Goal: Transaction & Acquisition: Obtain resource

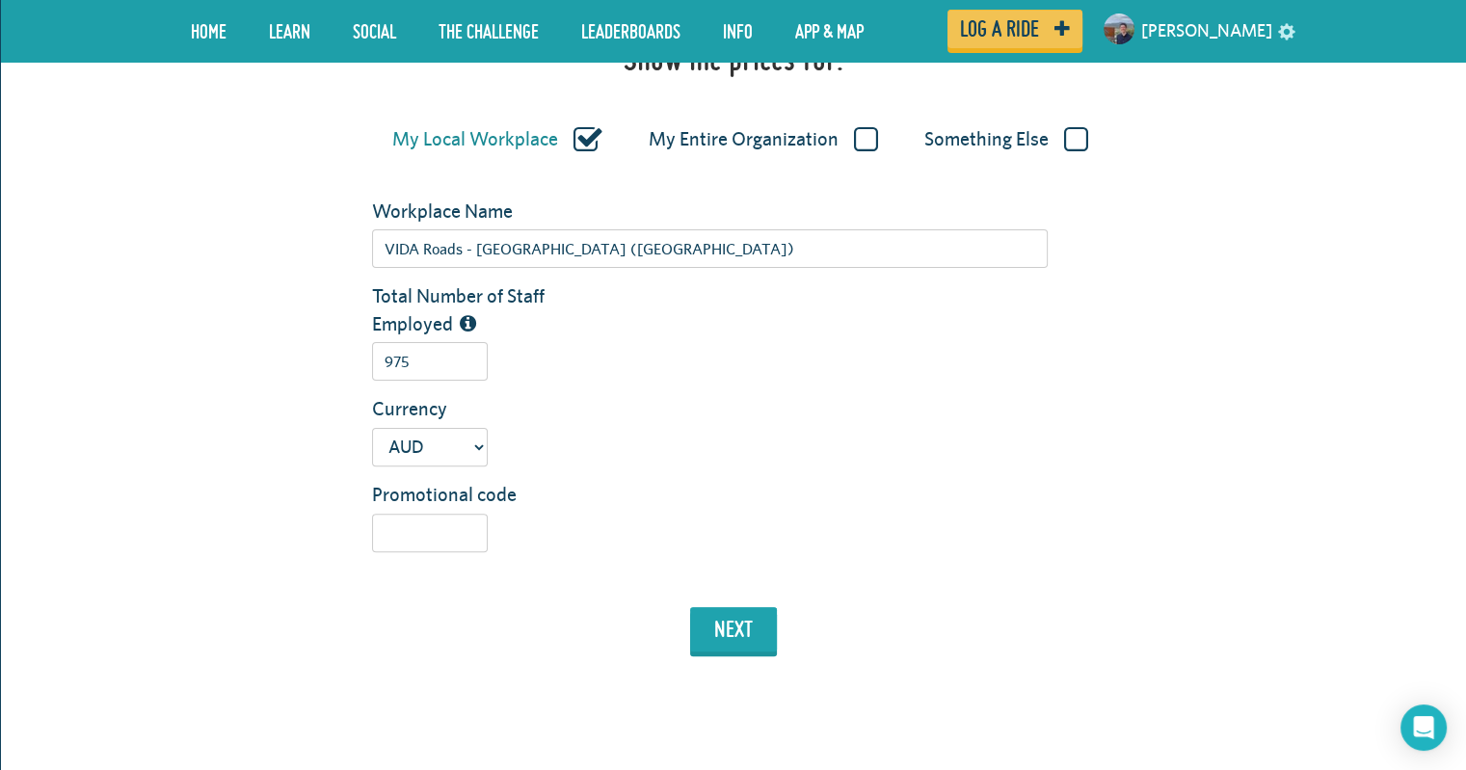
scroll to position [482, 0]
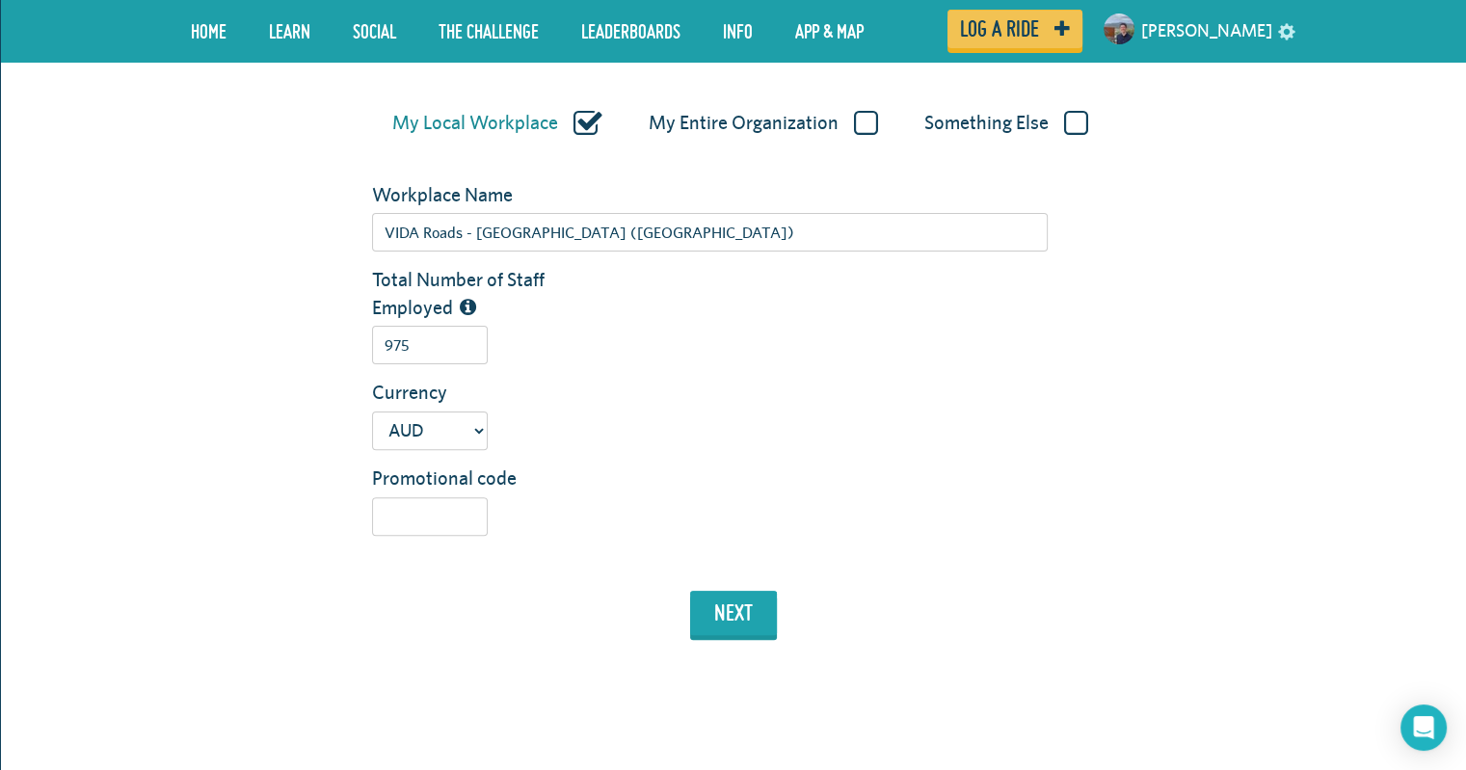
click at [775, 119] on label "My Entire Organization" at bounding box center [762, 123] width 229 height 25
click at [0, 0] on input "My Entire Organization" at bounding box center [0, 0] width 0 height 0
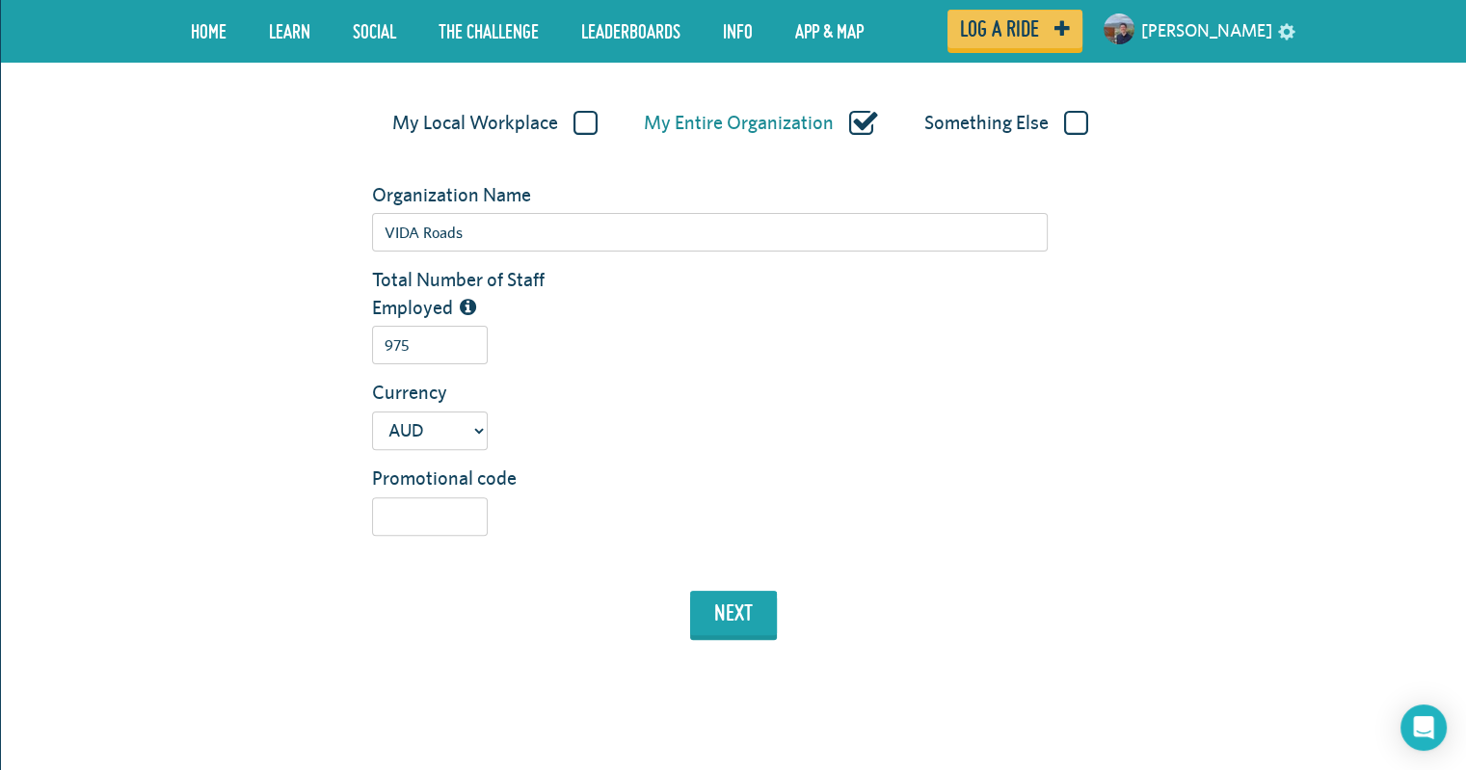
click at [517, 128] on label "My Local Workplace" at bounding box center [494, 123] width 205 height 25
click at [0, 0] on input "My Local Workplace" at bounding box center [0, 0] width 0 height 0
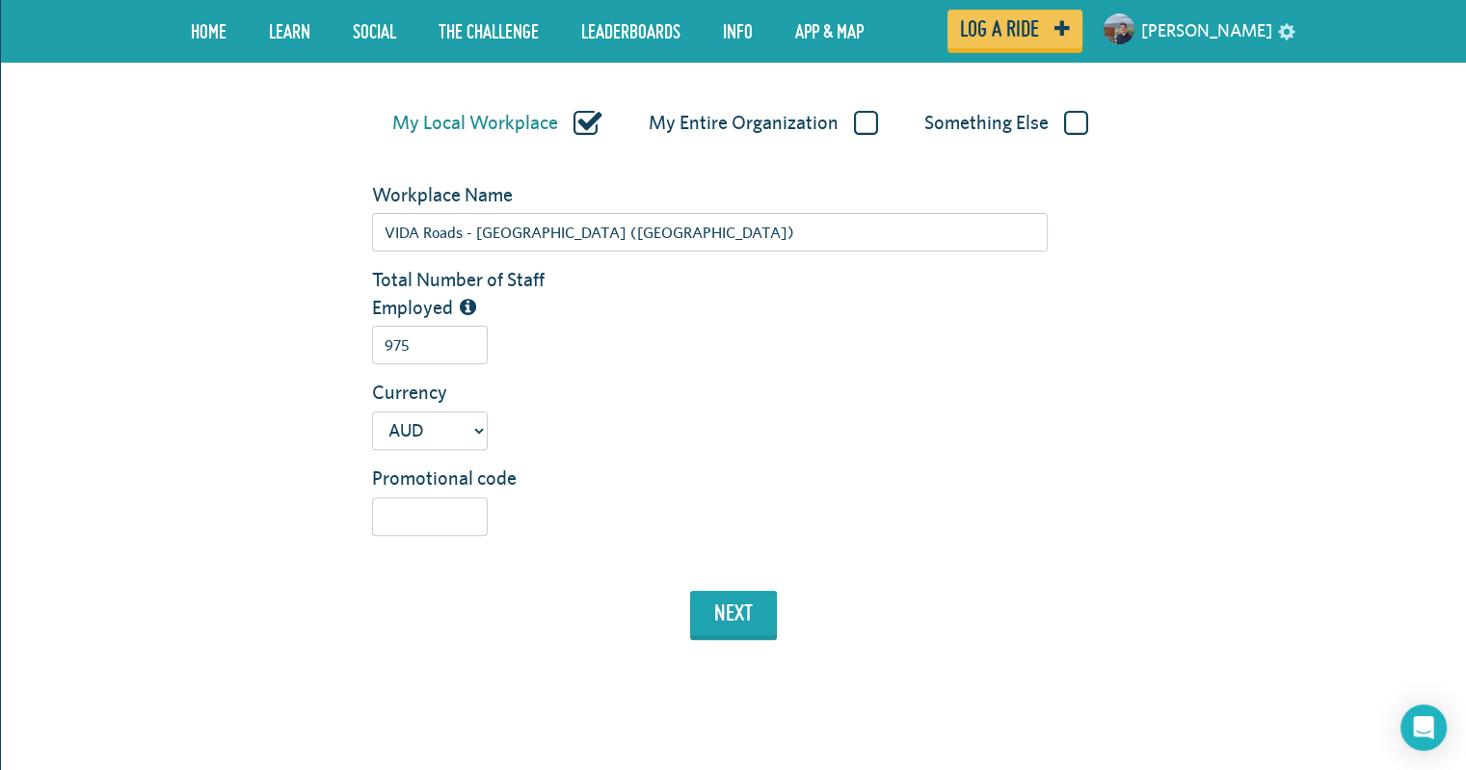
click at [715, 122] on label "My Entire Organization" at bounding box center [762, 123] width 229 height 25
click at [0, 0] on input "My Entire Organization" at bounding box center [0, 0] width 0 height 0
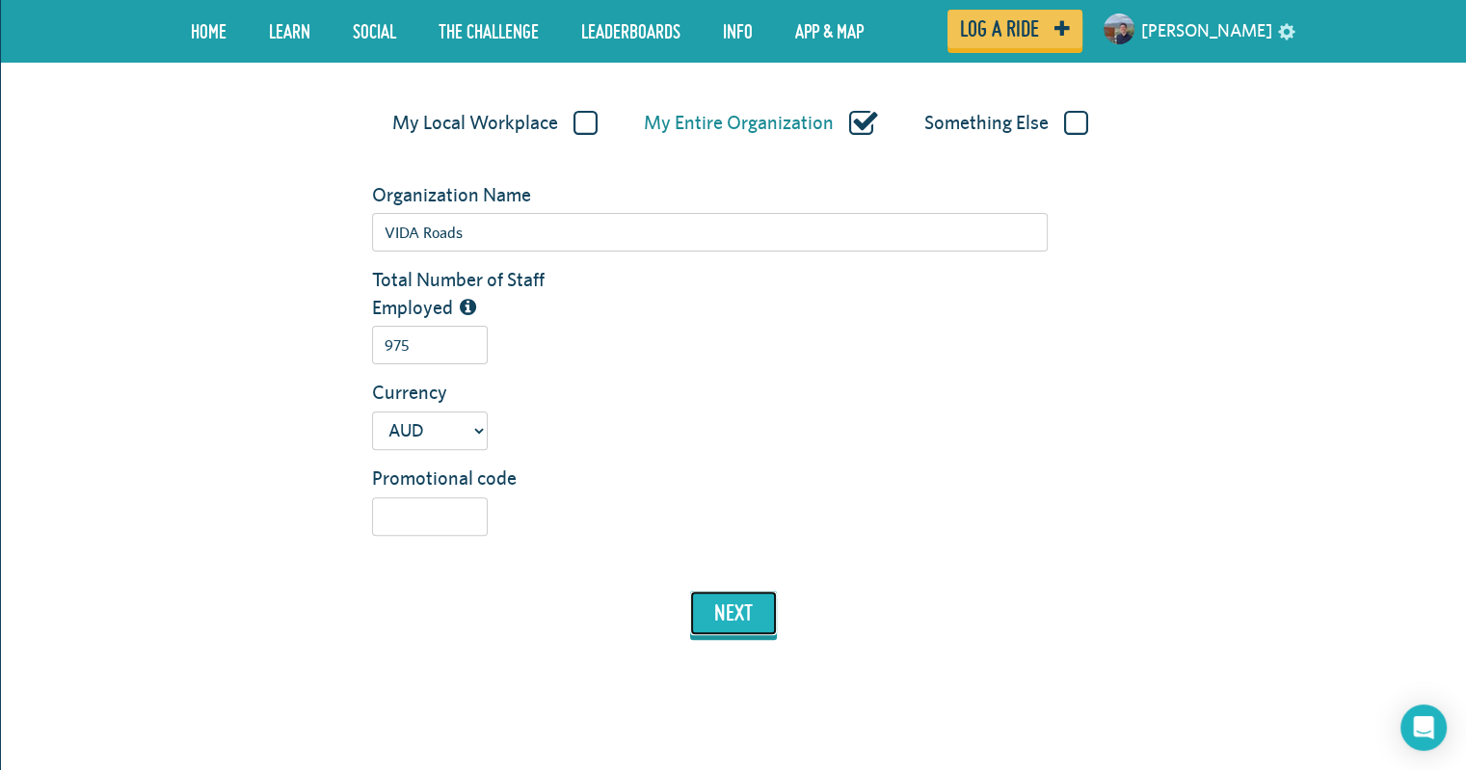
click at [759, 613] on button "next" at bounding box center [733, 613] width 87 height 44
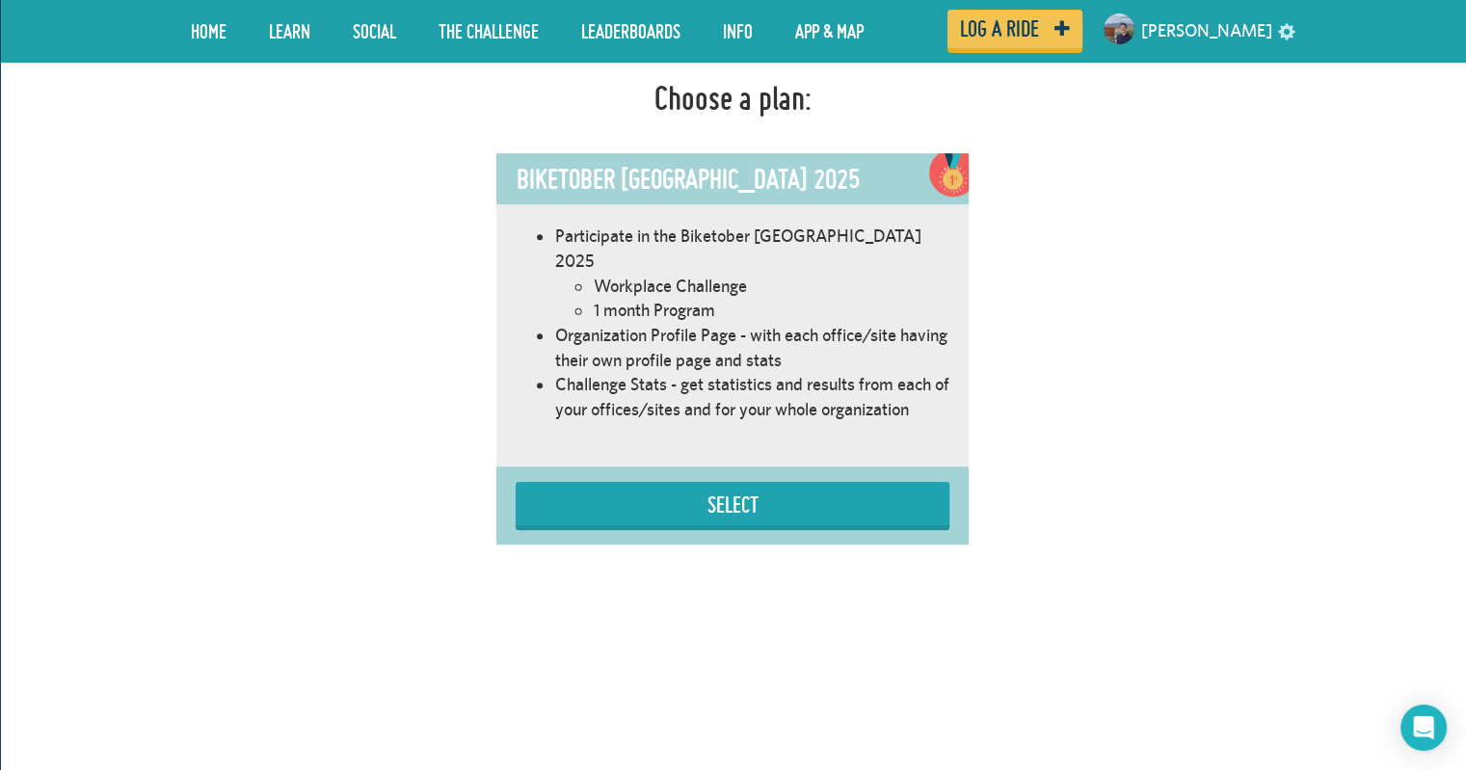
scroll to position [1185, 0]
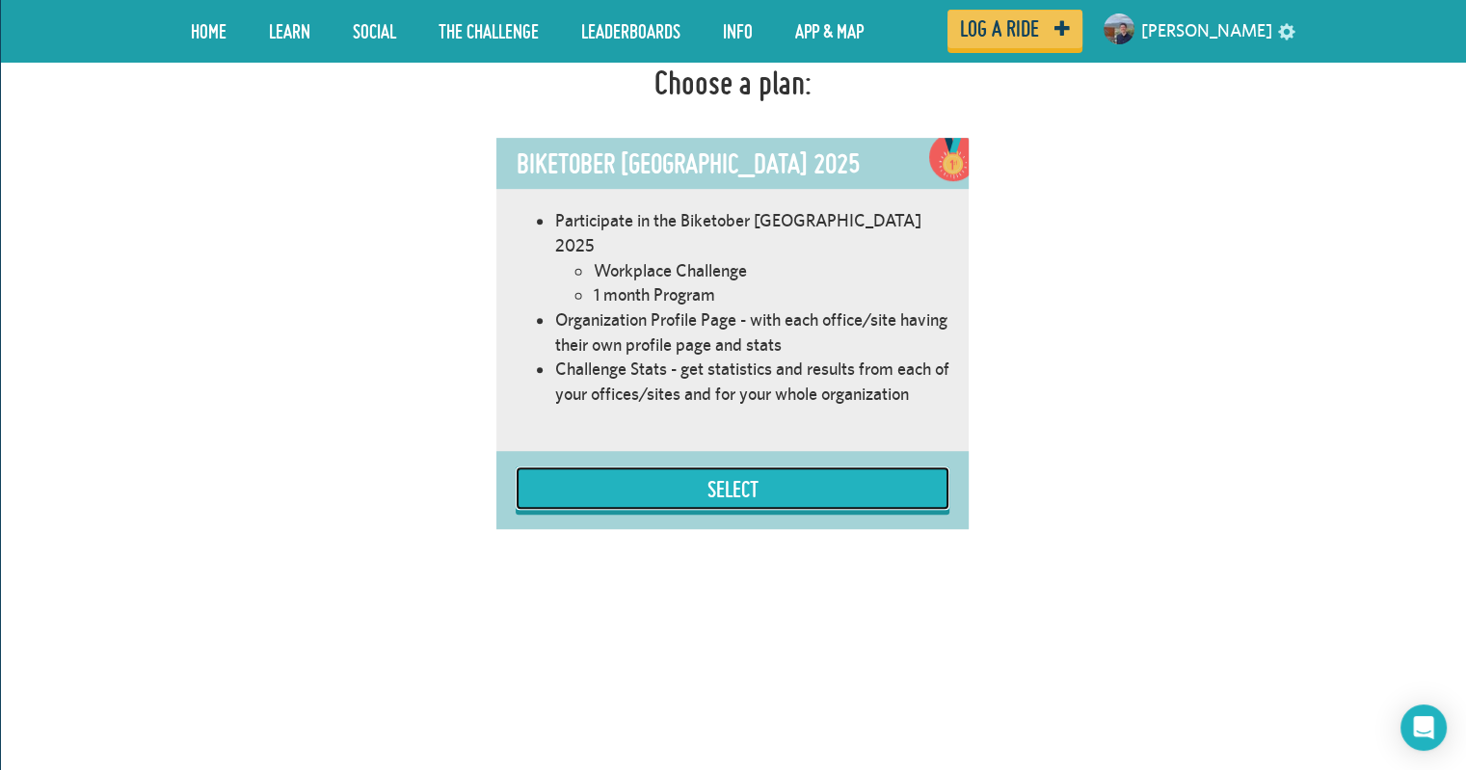
click at [623, 469] on button "Select" at bounding box center [733, 487] width 434 height 43
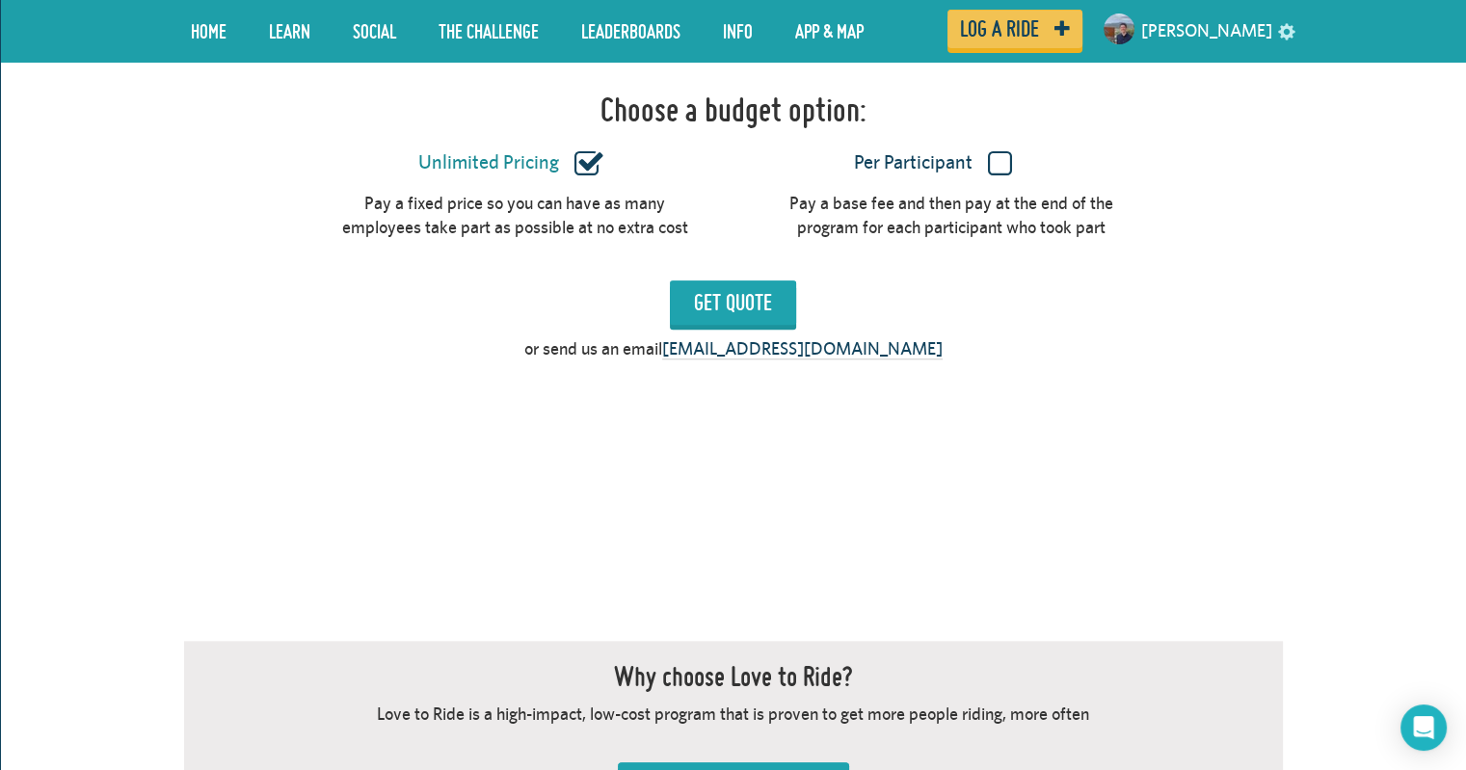
scroll to position [1760, 0]
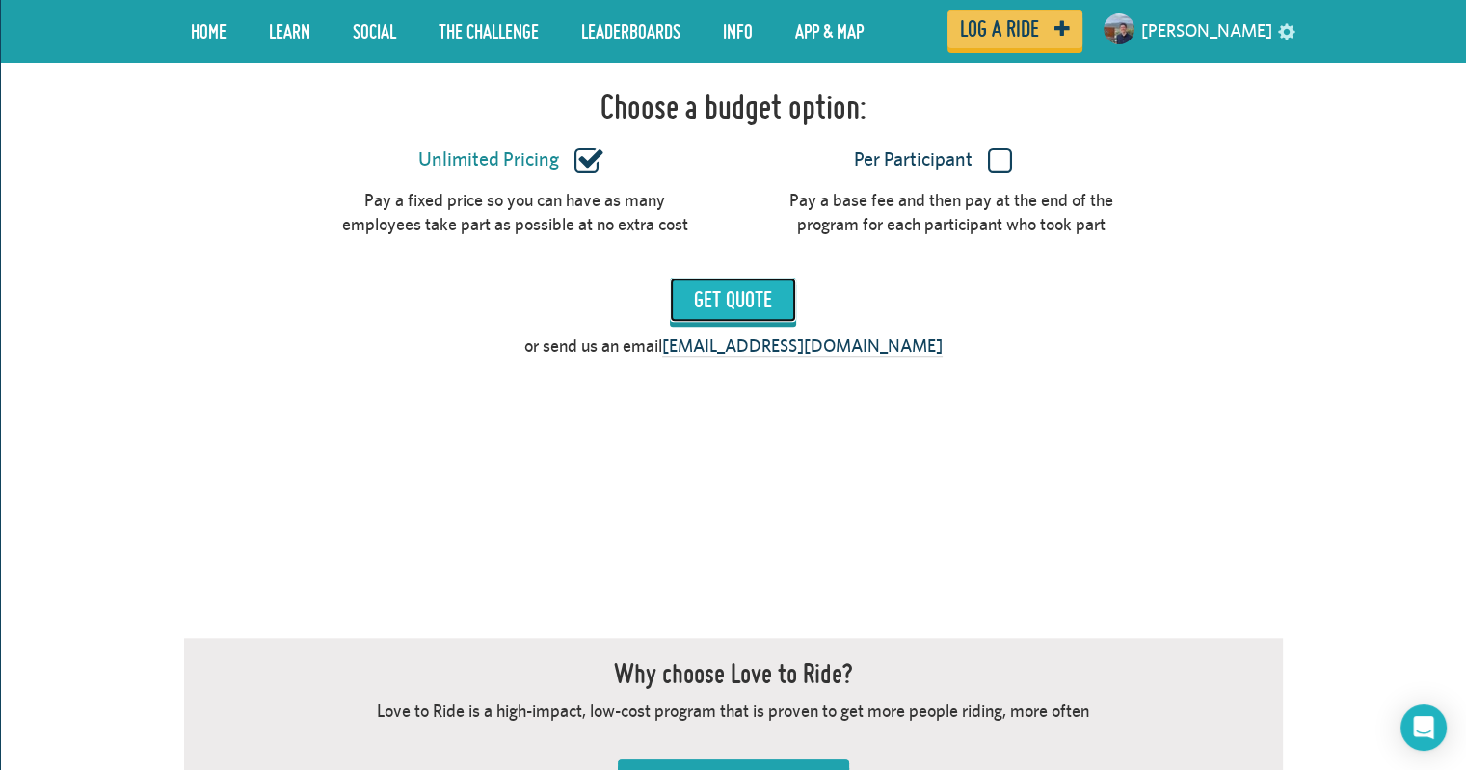
click at [723, 278] on input "Get Quote" at bounding box center [733, 300] width 126 height 44
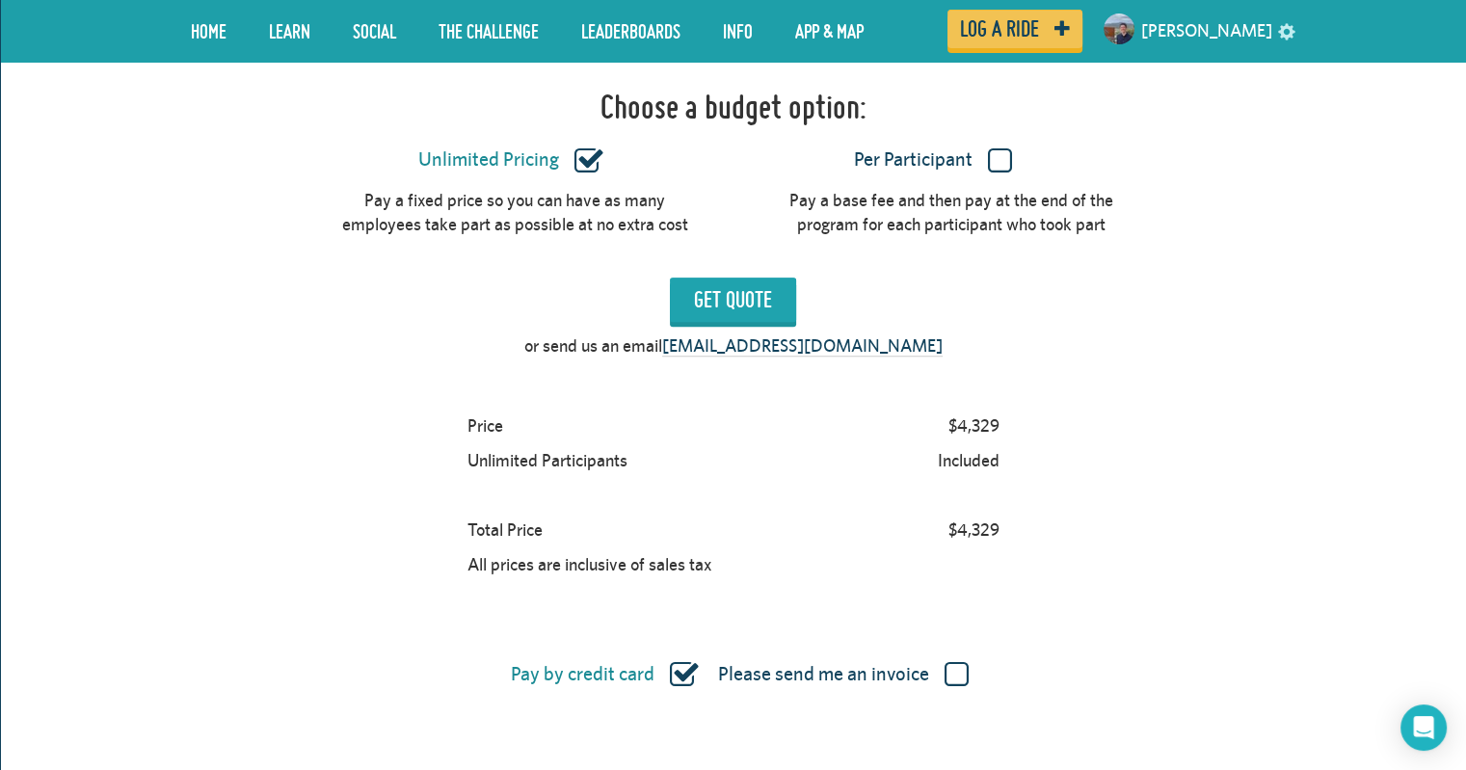
click at [977, 147] on label "Per Participant" at bounding box center [933, 159] width 366 height 25
click at [0, 0] on input "Per Participant" at bounding box center [0, 0] width 0 height 0
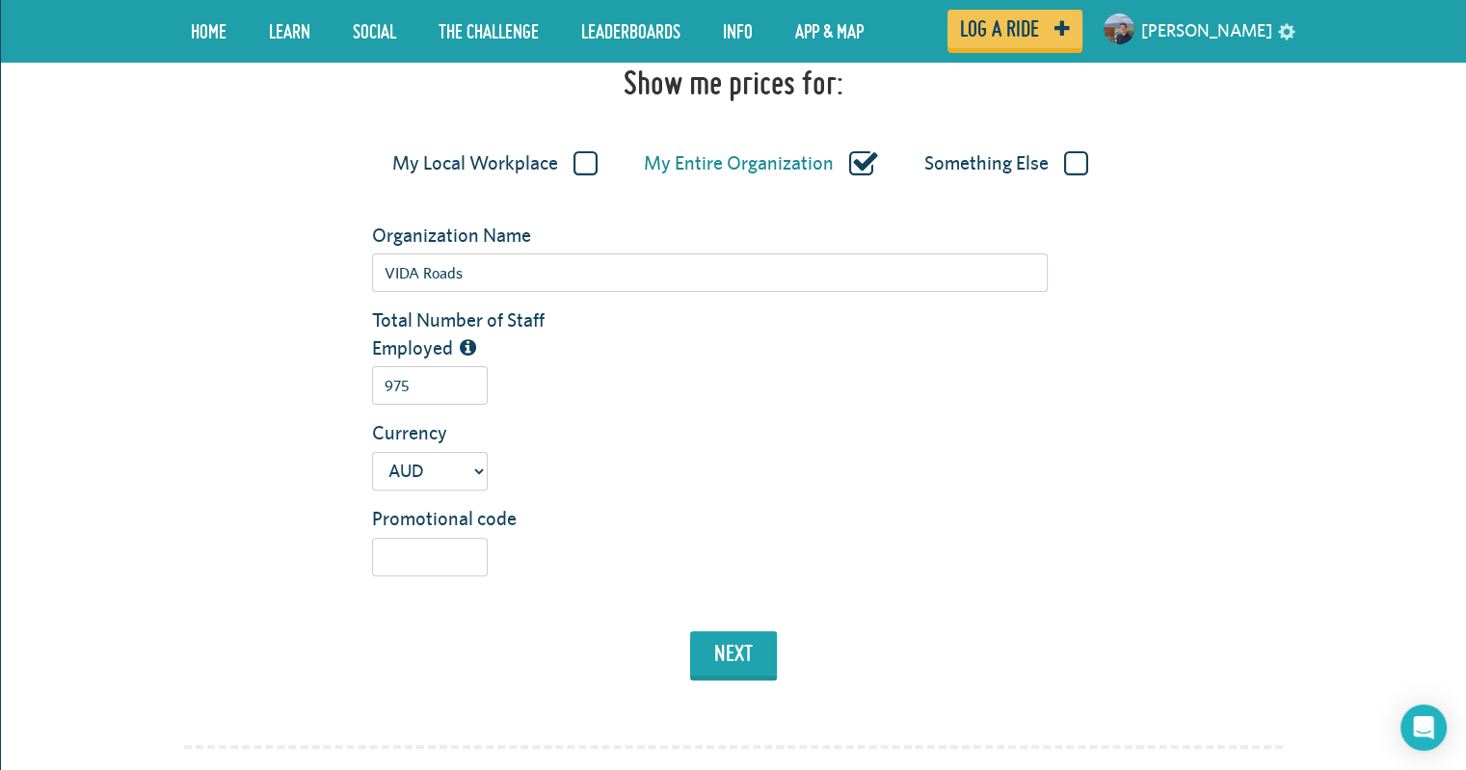
scroll to position [411, 0]
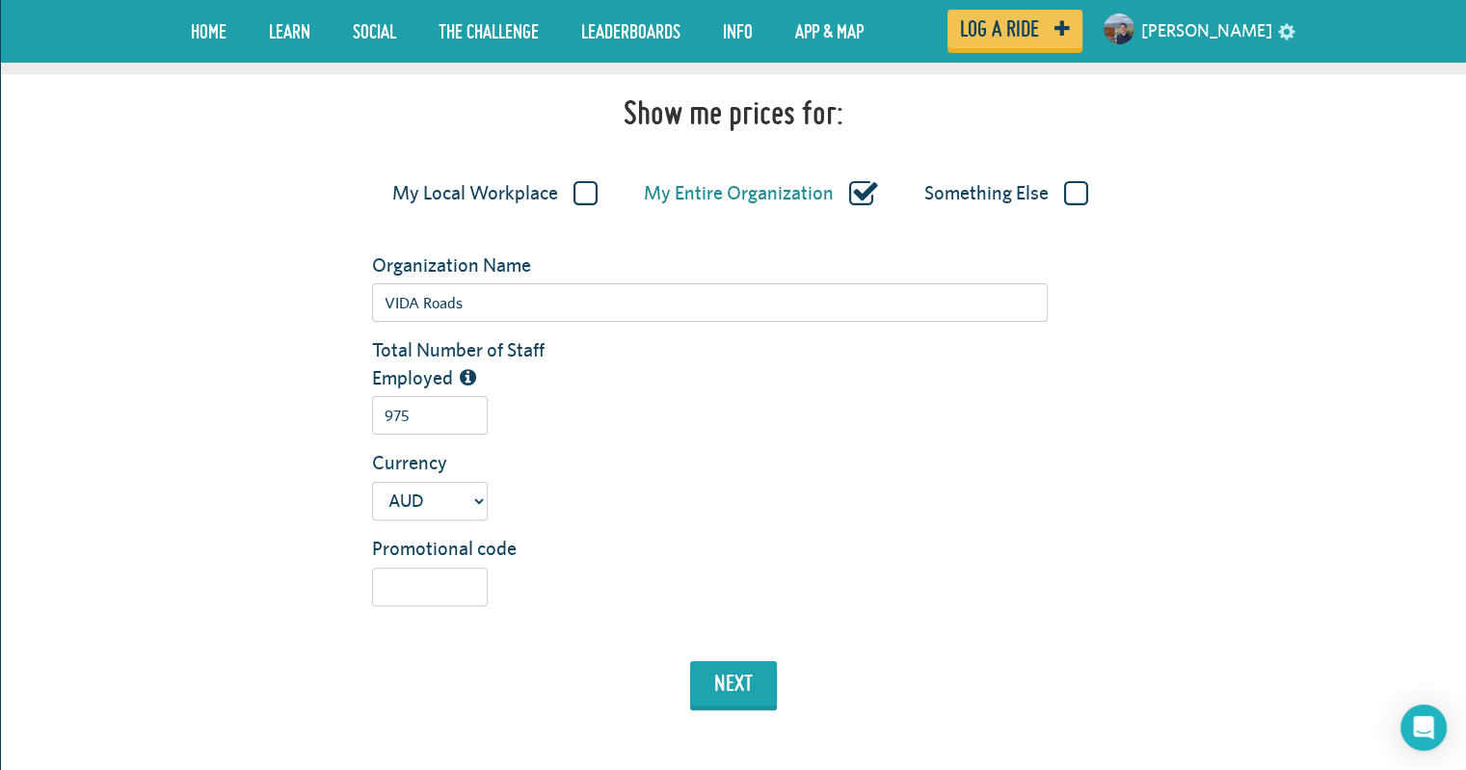
click at [513, 188] on label "My Local Workplace" at bounding box center [494, 193] width 205 height 25
click at [0, 0] on input "My Local Workplace" at bounding box center [0, 0] width 0 height 0
type input "VIDA Roads - [GEOGRAPHIC_DATA] ([GEOGRAPHIC_DATA])"
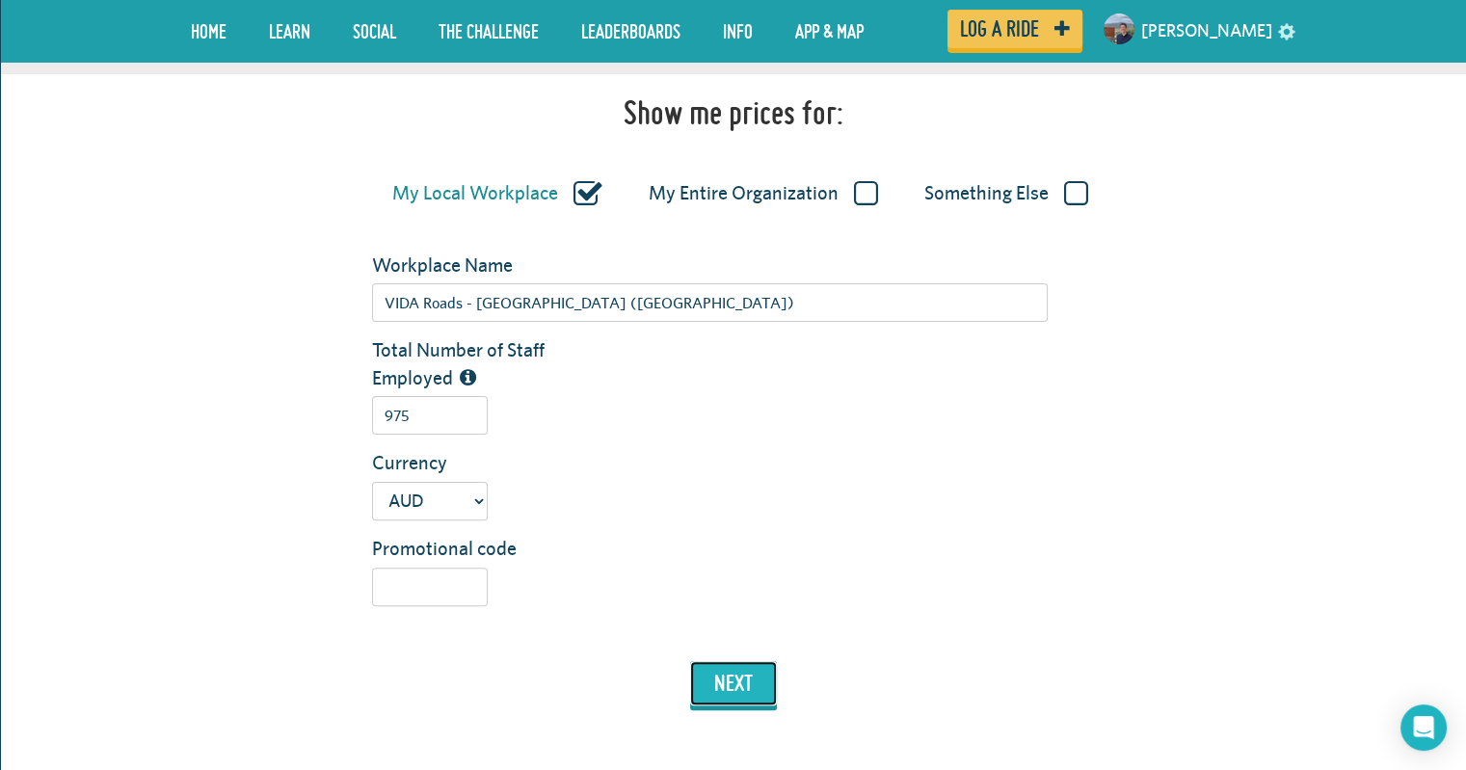
click at [736, 683] on button "next" at bounding box center [733, 683] width 87 height 44
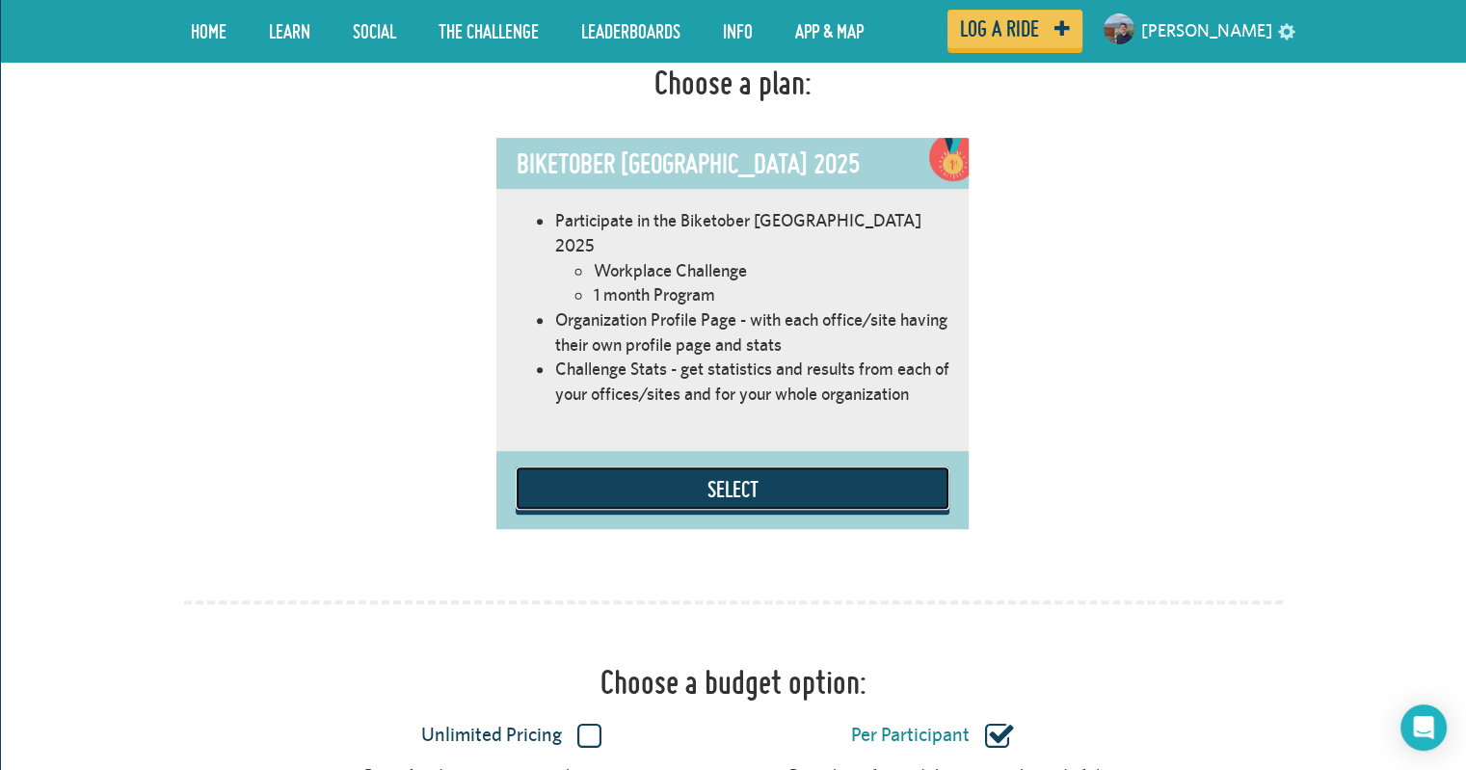
click at [760, 466] on button "Select" at bounding box center [733, 487] width 434 height 43
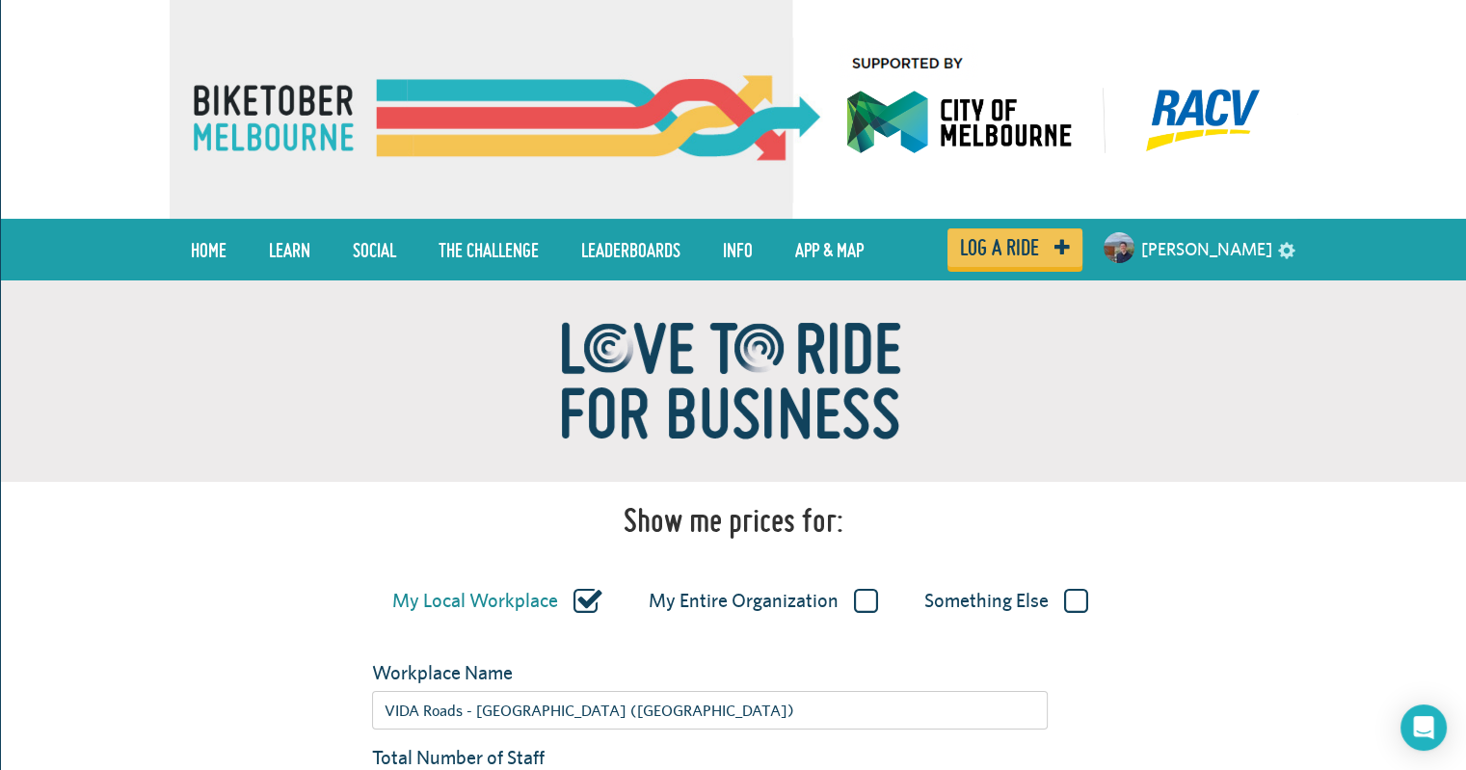
scroll to position [0, 0]
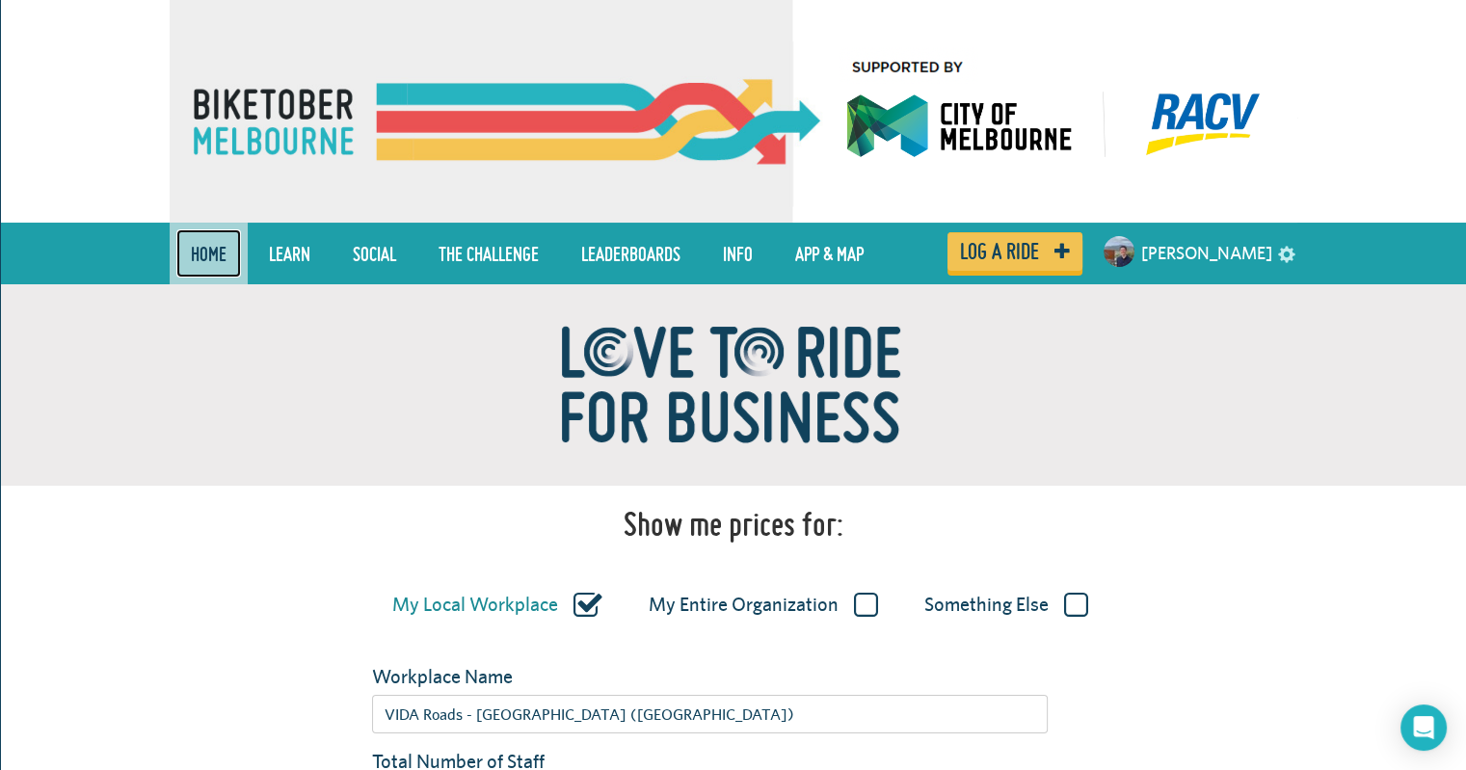
click at [219, 253] on link "Home" at bounding box center [208, 253] width 65 height 48
